Goal: Information Seeking & Learning: Learn about a topic

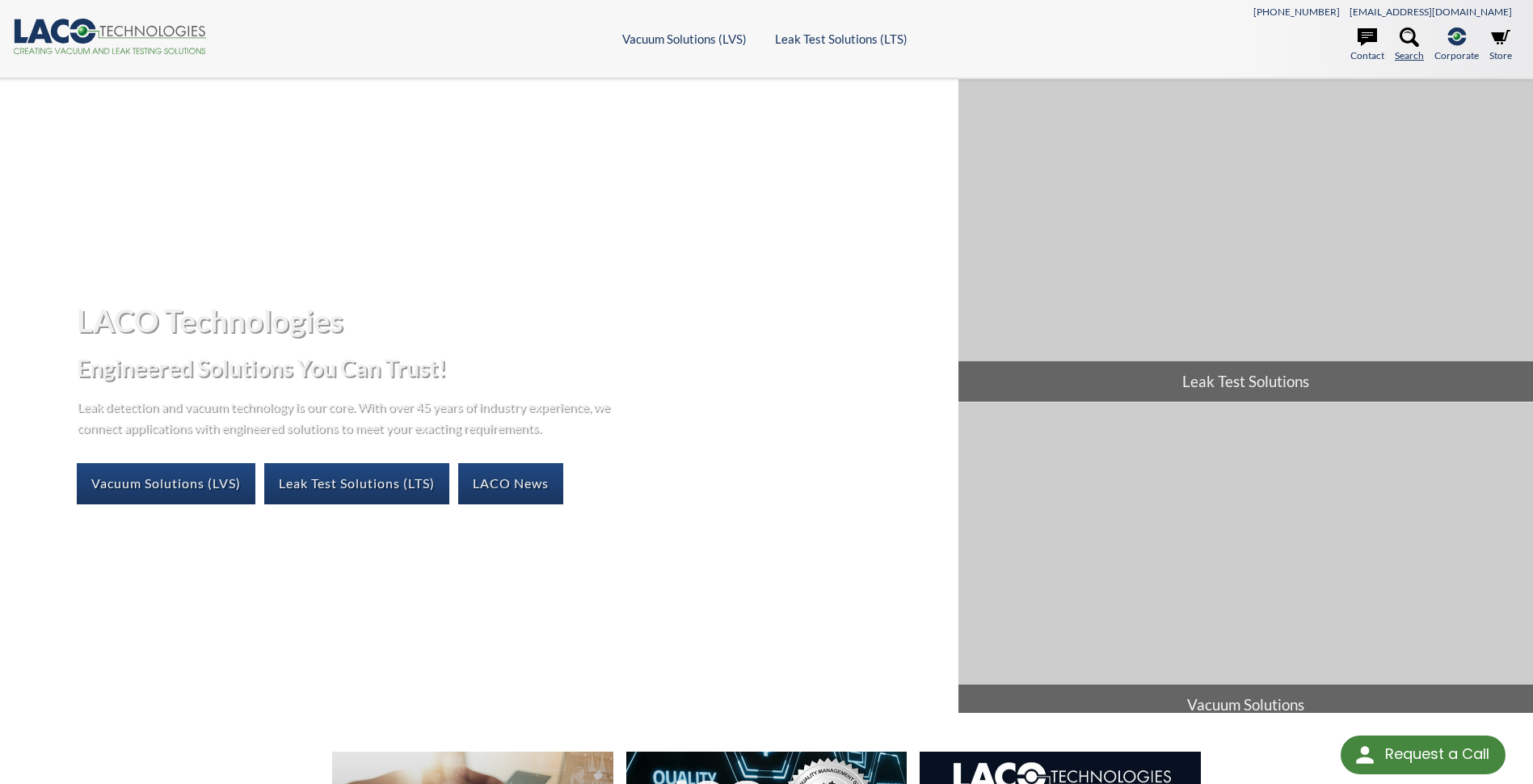
click at [1405, 40] on icon at bounding box center [1409, 36] width 20 height 20
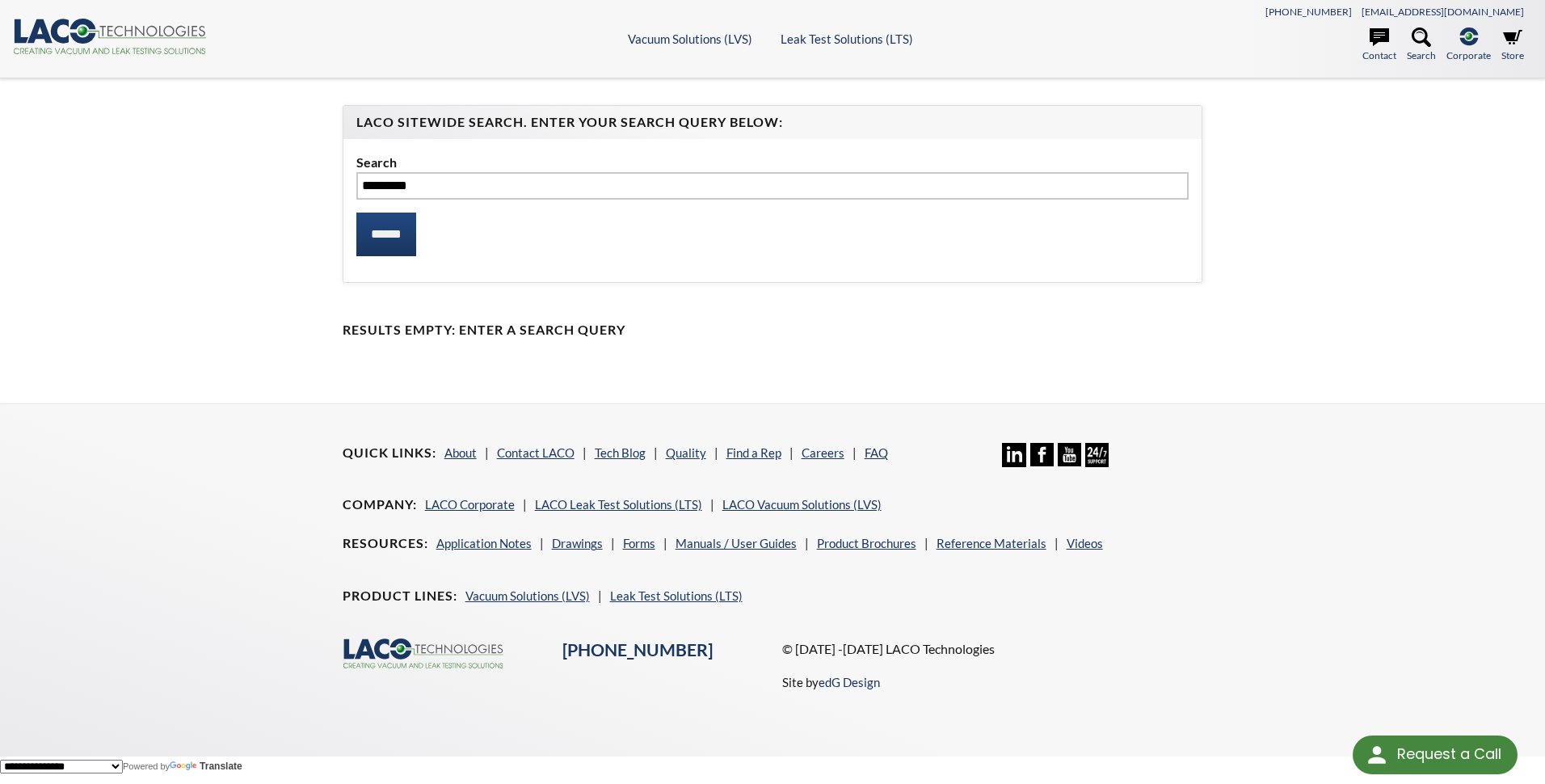
type input "*********"
click at [357, 213] on input "******" at bounding box center [386, 234] width 60 height 44
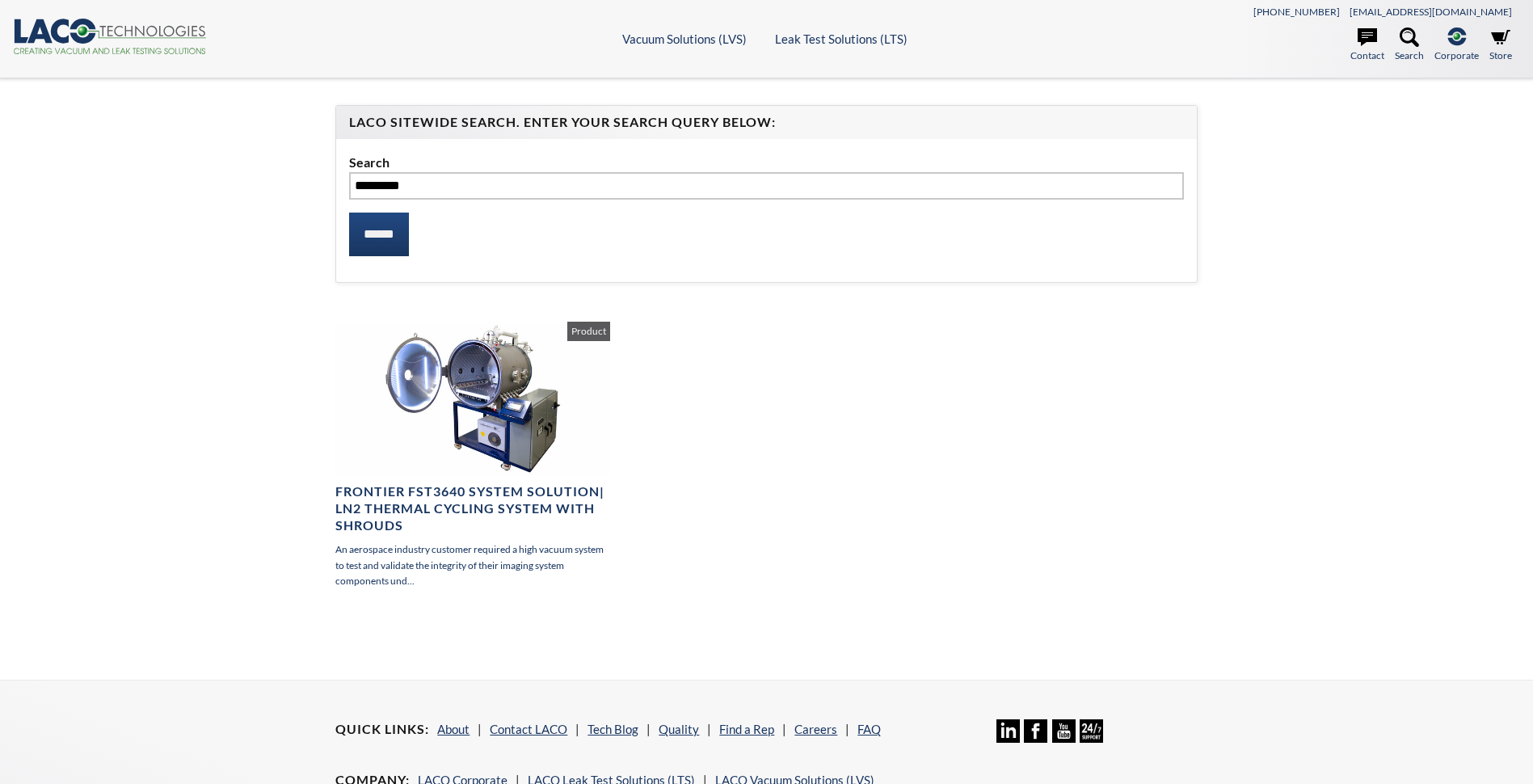
select select "Language Translate Widget"
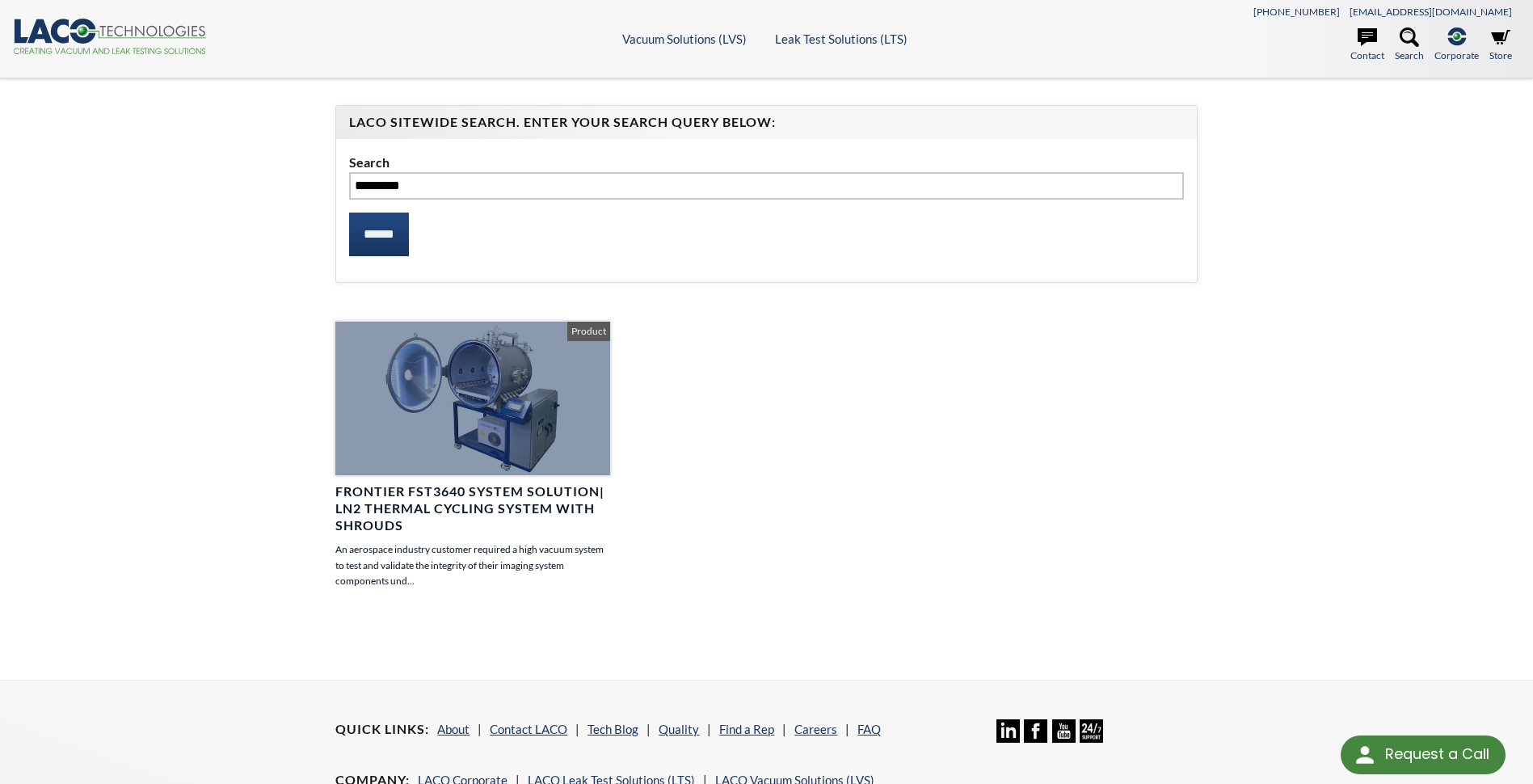
click at [559, 504] on h4 "Frontier FST3640 System Solution| LN2 Thermal Cycling System with Shrouds" at bounding box center [471, 509] width 274 height 50
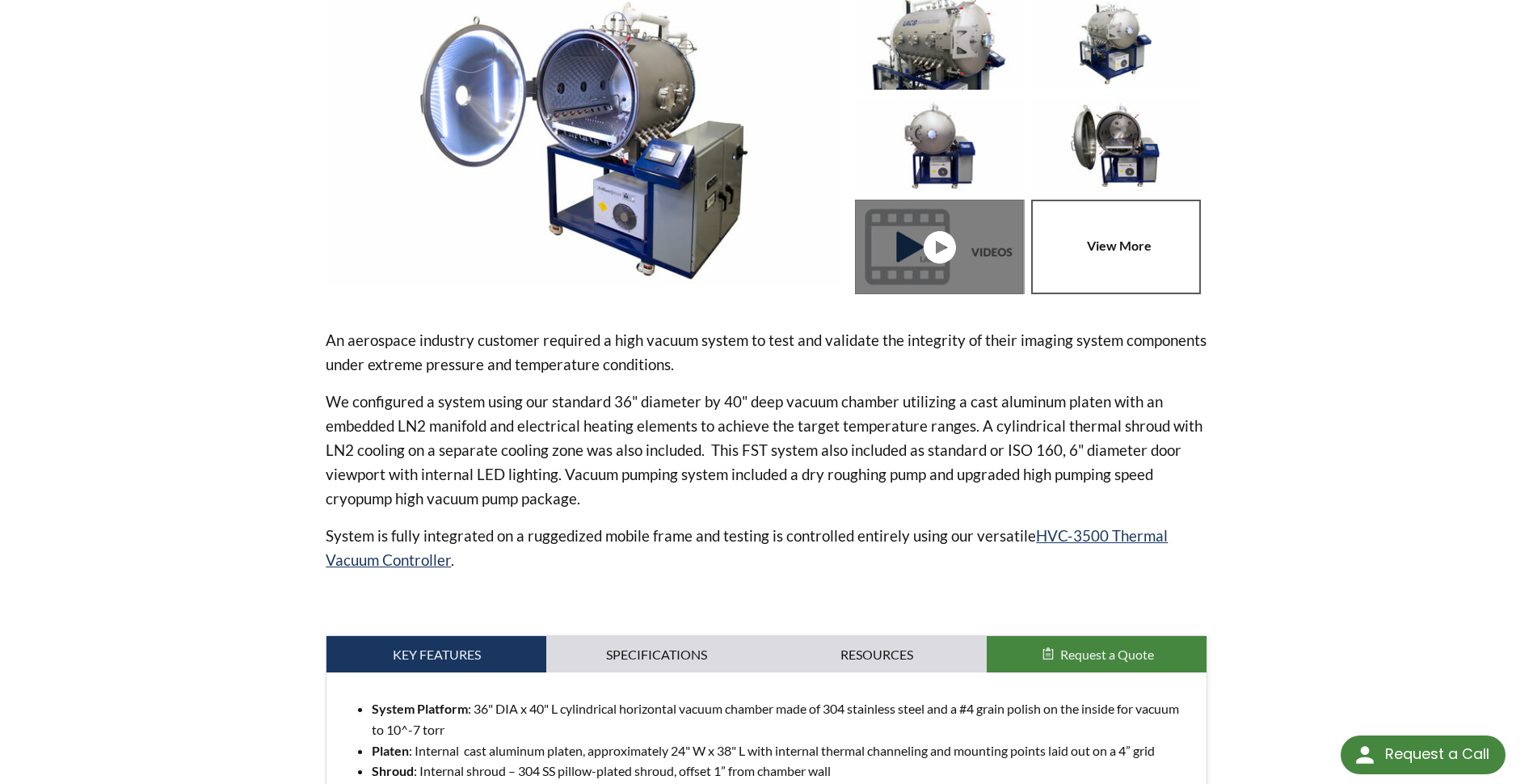
scroll to position [247, 0]
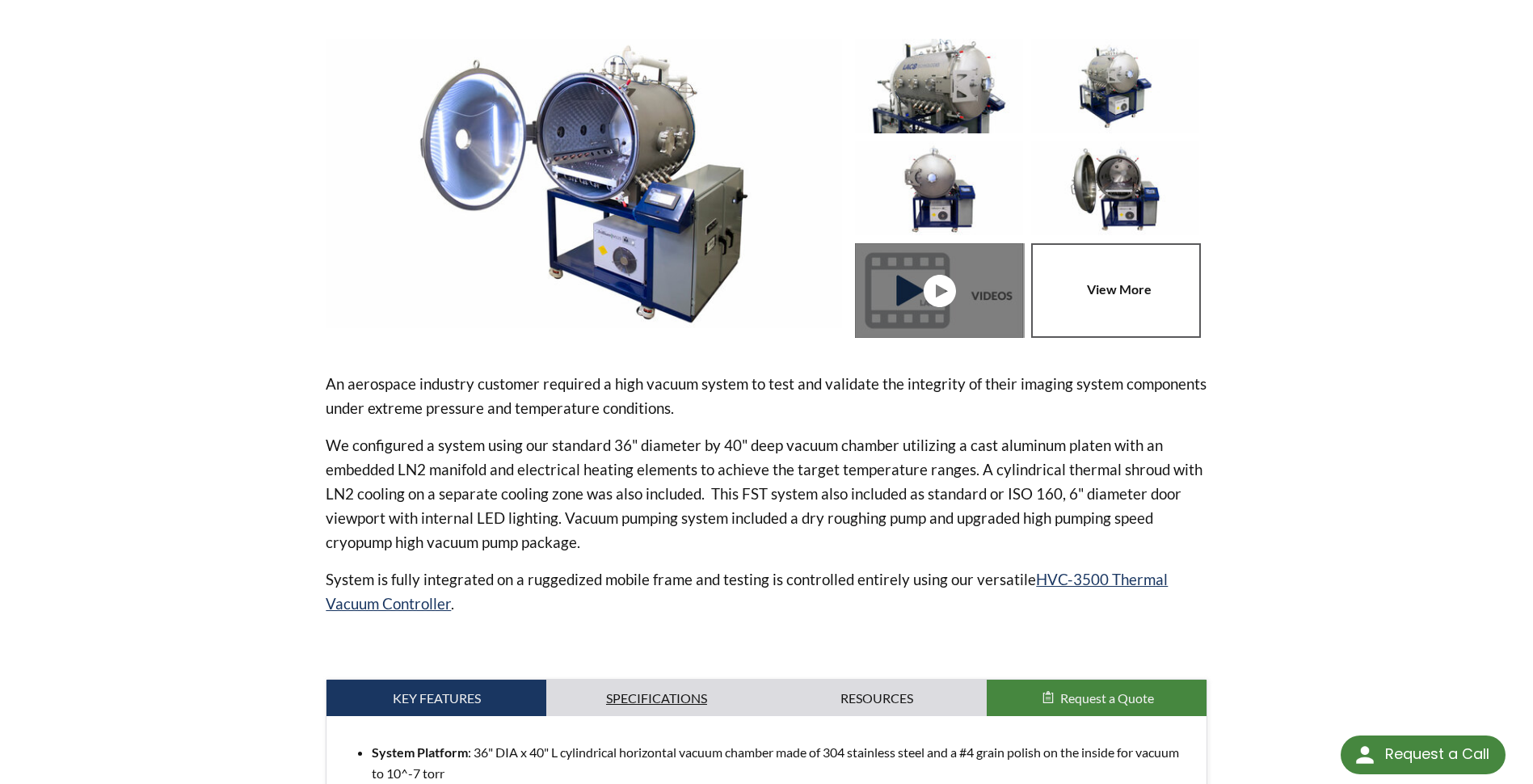
click at [669, 701] on link "Specifications" at bounding box center [655, 698] width 219 height 37
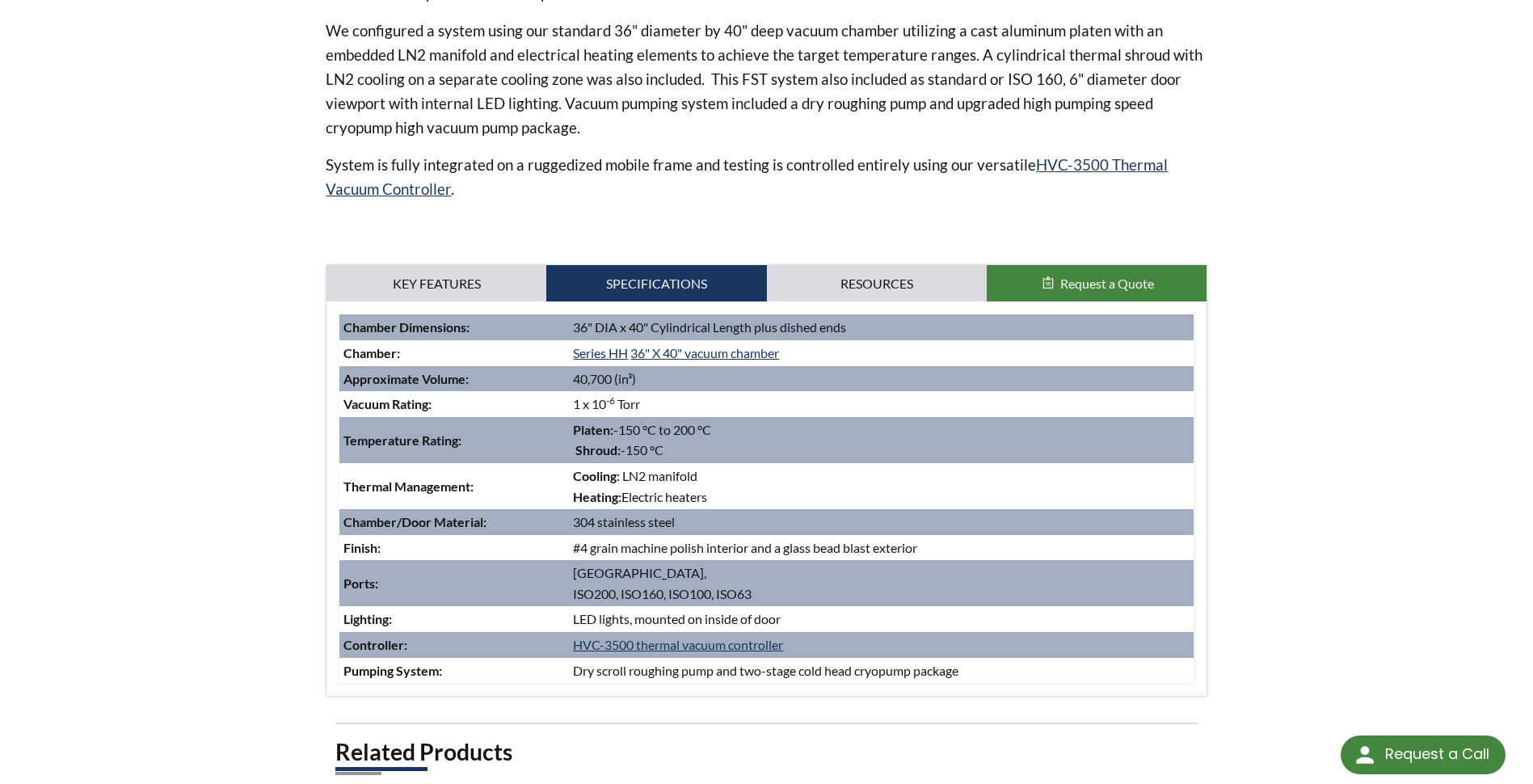
scroll to position [570, 0]
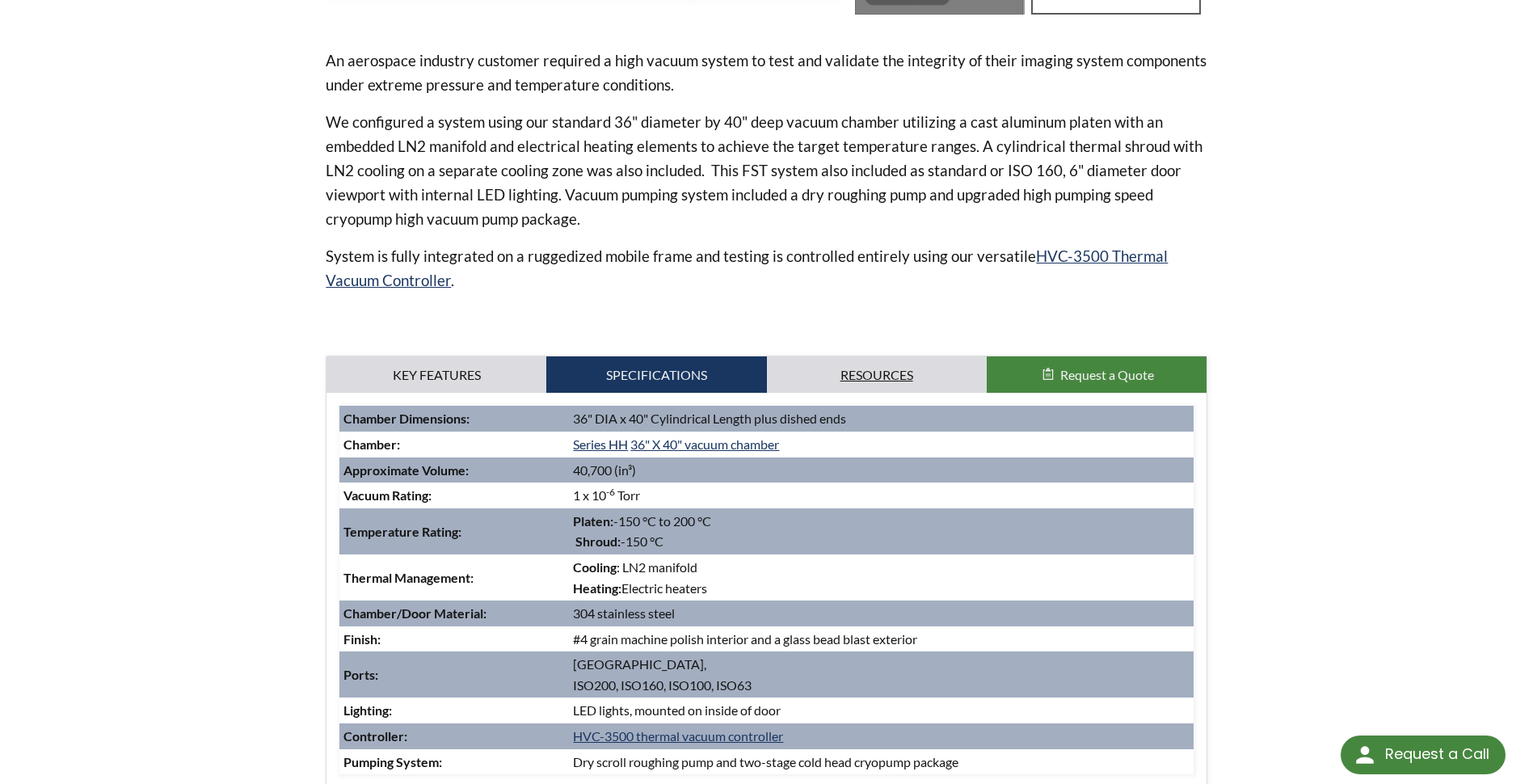
click at [880, 380] on link "Resources" at bounding box center [877, 375] width 219 height 37
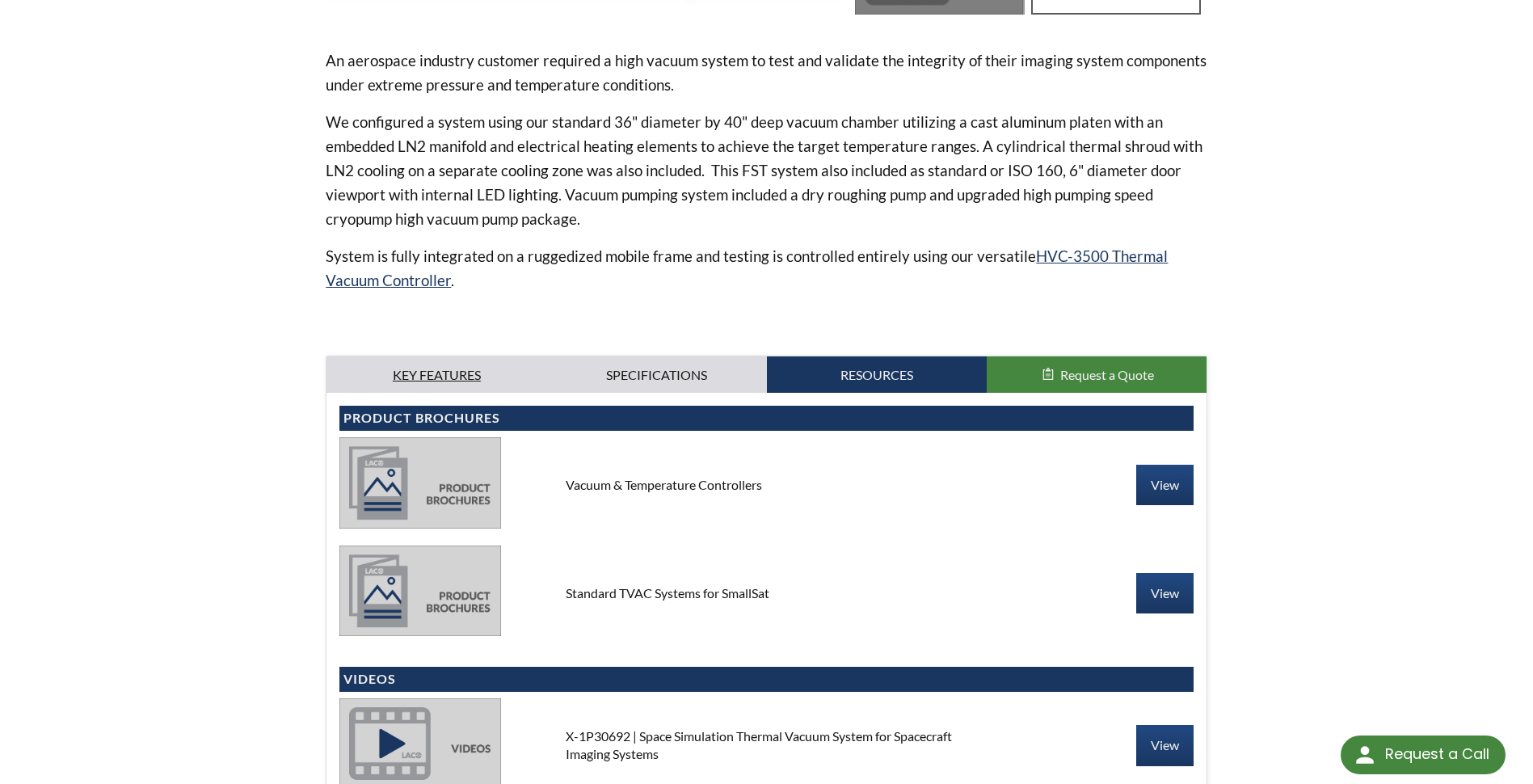
click at [471, 370] on link "Key Features" at bounding box center [436, 375] width 219 height 37
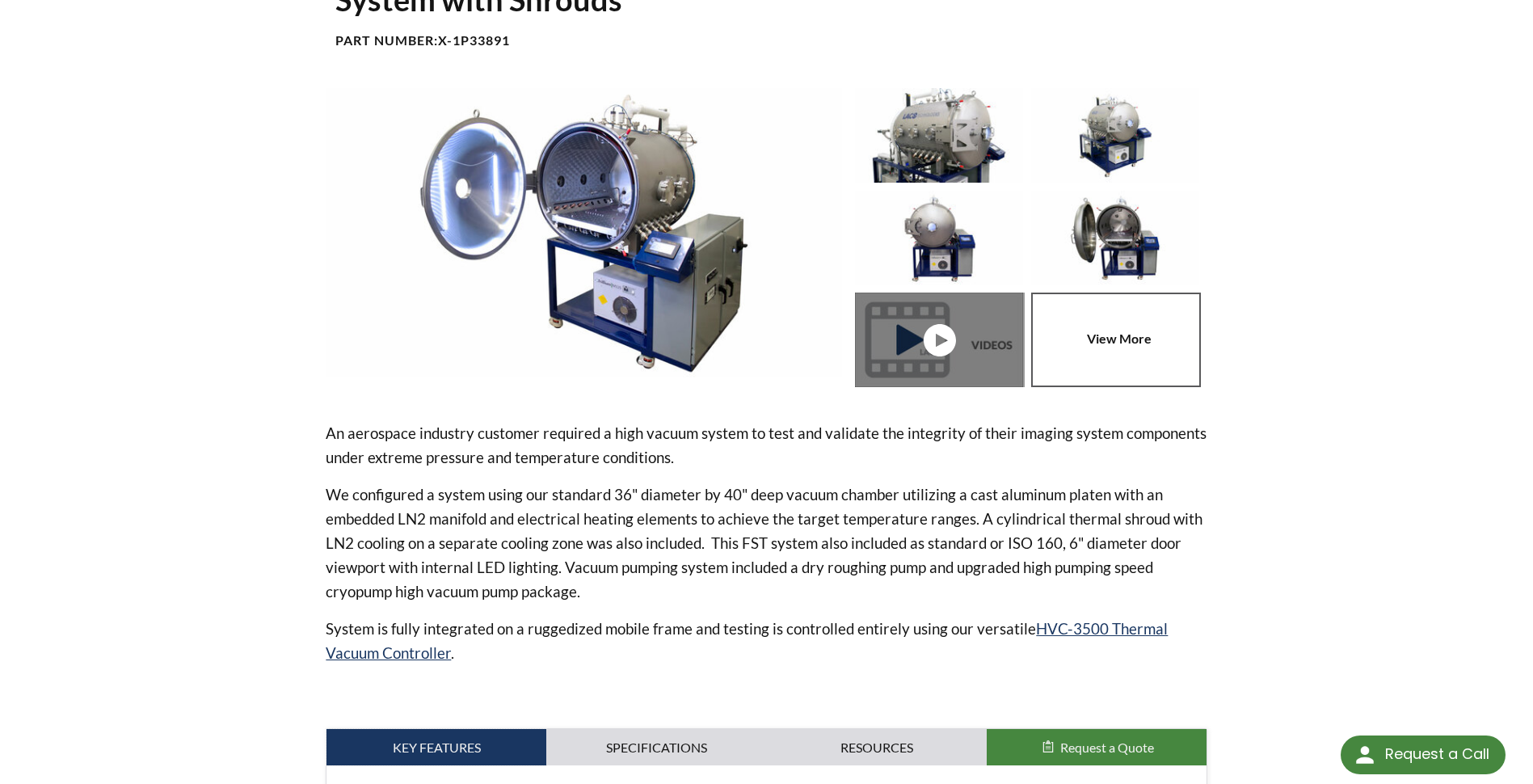
scroll to position [0, 0]
